Goal: Check status: Check status

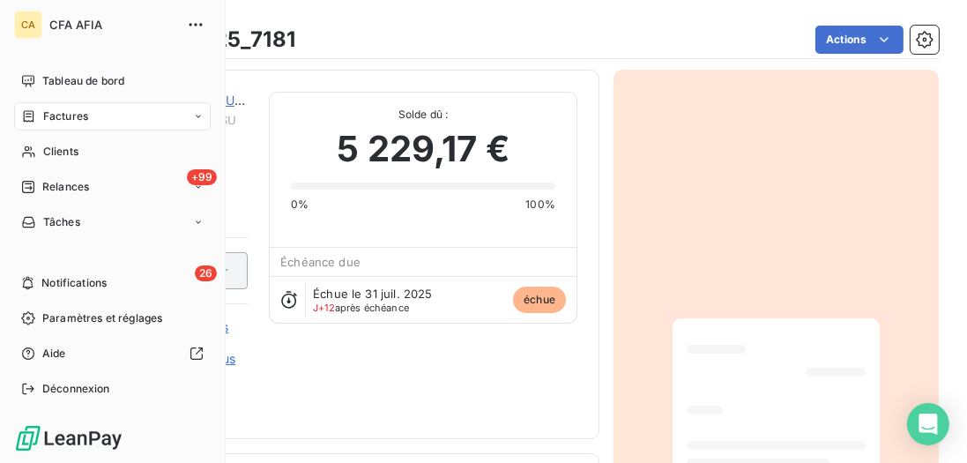
scroll to position [1, 0]
click at [56, 118] on span "Factures" at bounding box center [65, 116] width 45 height 16
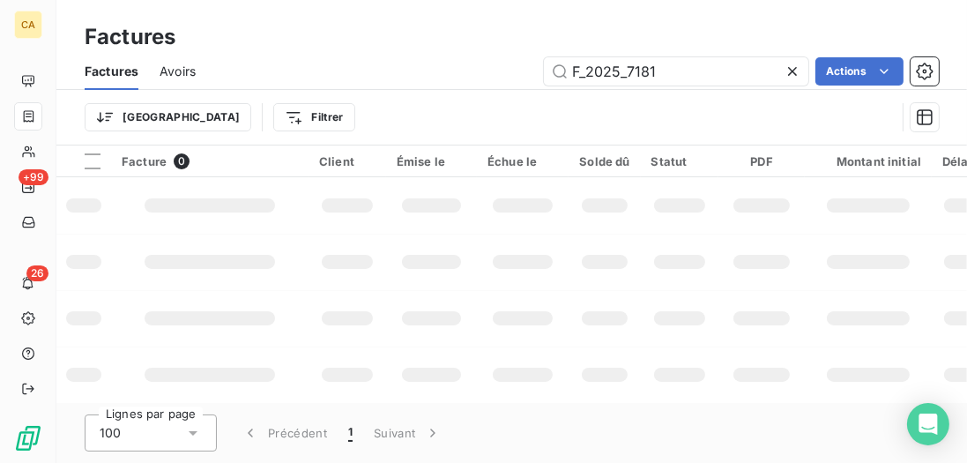
drag, startPoint x: 578, startPoint y: 64, endPoint x: 473, endPoint y: 63, distance: 104.9
click at [475, 63] on div "F_2025_7181 Actions" at bounding box center [578, 71] width 722 height 28
type input "F_2025_2697"
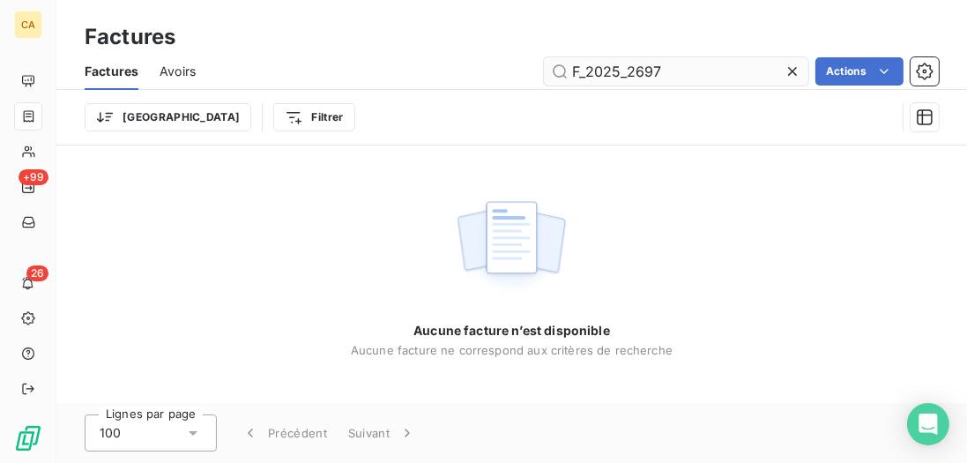
click at [682, 64] on input "F_2025_2697" at bounding box center [676, 71] width 265 height 28
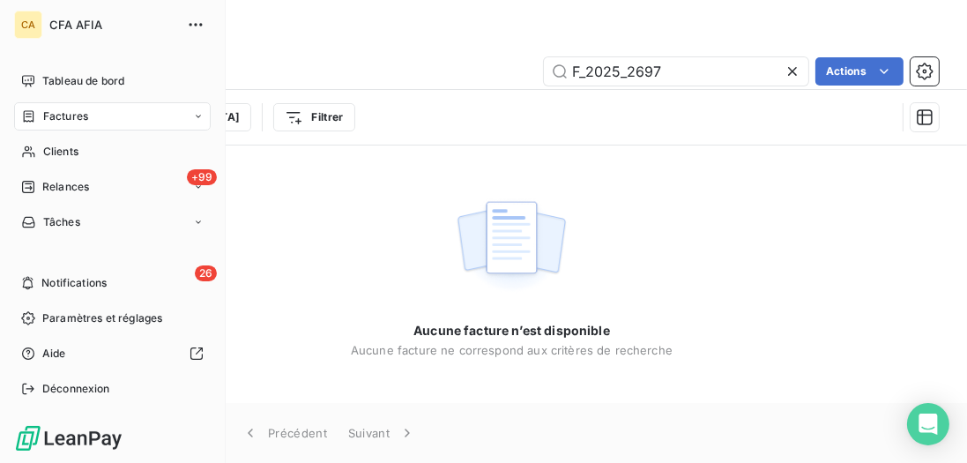
click at [38, 120] on div "Factures" at bounding box center [54, 116] width 67 height 16
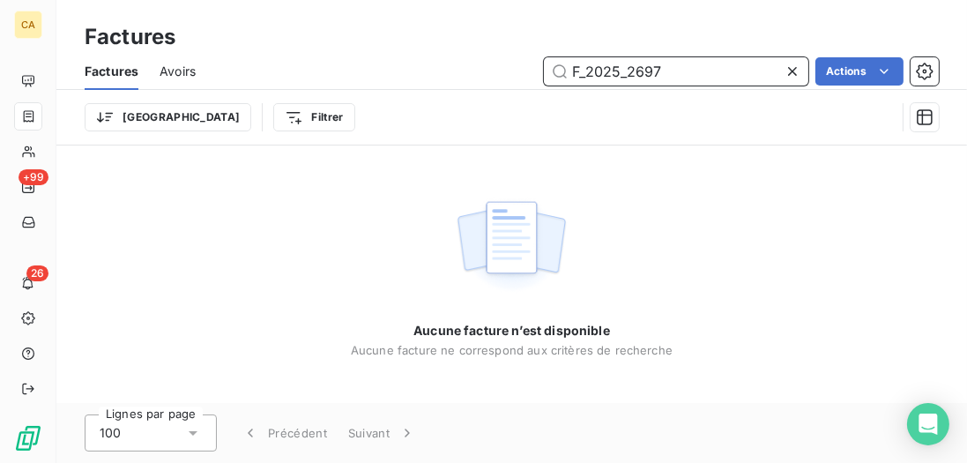
click at [660, 79] on input "F_2025_2697" at bounding box center [676, 71] width 265 height 28
click at [665, 78] on input "F_2025_2697" at bounding box center [676, 71] width 265 height 28
